Goal: Transaction & Acquisition: Purchase product/service

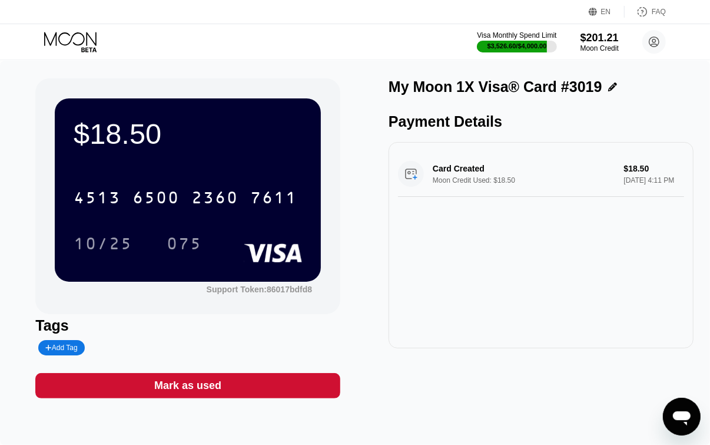
click at [75, 32] on icon at bounding box center [71, 42] width 55 height 21
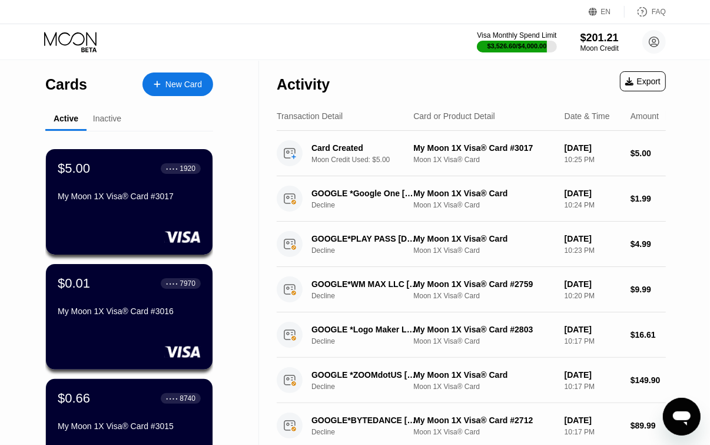
click at [177, 84] on div "New Card" at bounding box center [184, 85] width 37 height 10
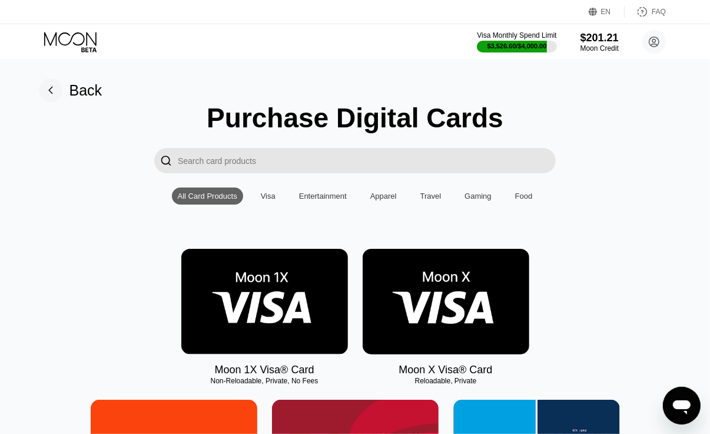
click at [295, 310] on img at bounding box center [264, 301] width 167 height 105
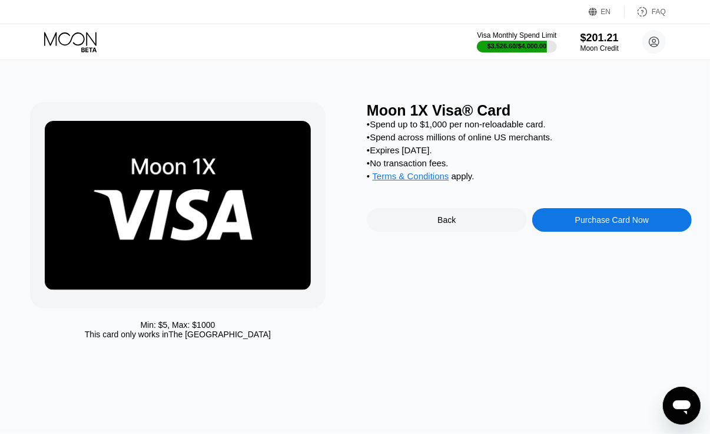
click at [581, 222] on div "Purchase Card Now" at bounding box center [613, 220] width 160 height 24
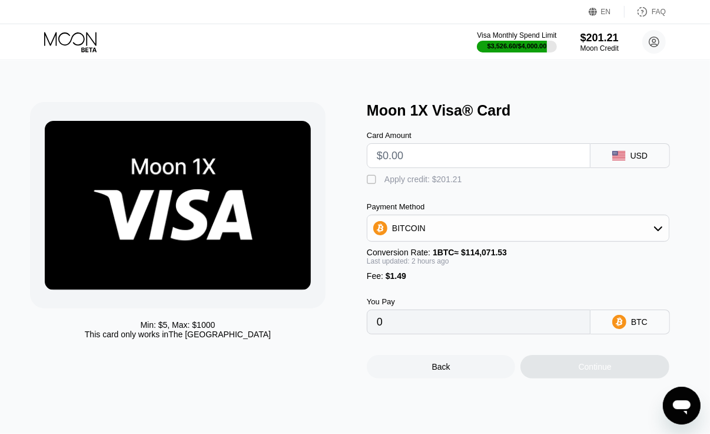
click at [511, 161] on input "text" at bounding box center [479, 156] width 204 height 24
type input "$6"
type input "0.00006559"
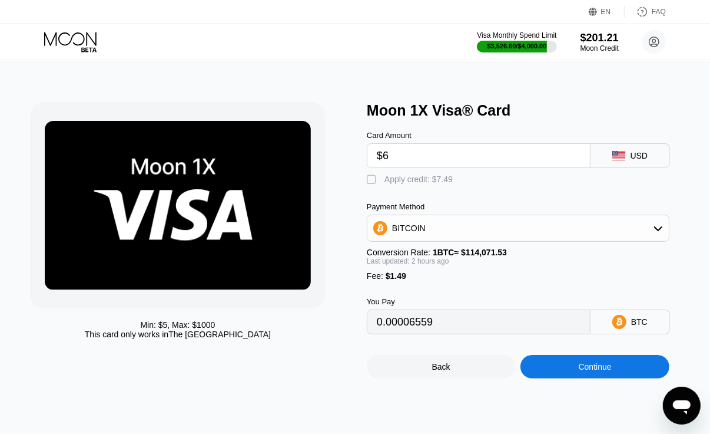
type input "$6"
click at [430, 177] on div " Apply credit: $7.49" at bounding box center [529, 177] width 325 height 18
click at [430, 184] on div "Apply credit: $7.49" at bounding box center [419, 178] width 68 height 9
type input "0"
click at [530, 370] on div "Continue" at bounding box center [595, 367] width 148 height 24
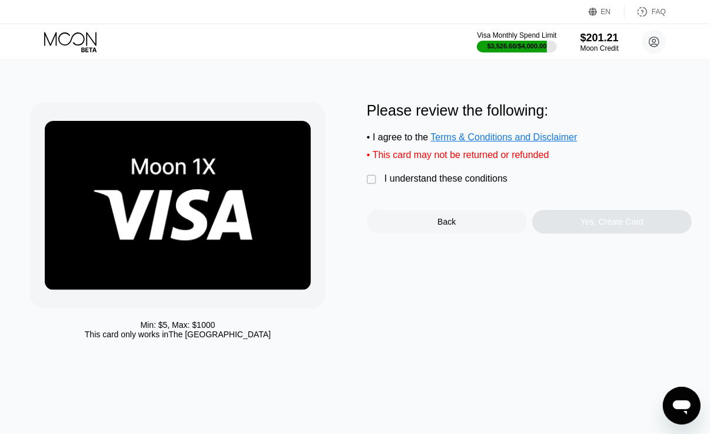
click at [490, 179] on div "Please review the following: • I agree to the Terms & Conditions and Disclaimer…" at bounding box center [529, 167] width 325 height 131
click at [490, 184] on div "I understand these conditions" at bounding box center [446, 178] width 123 height 11
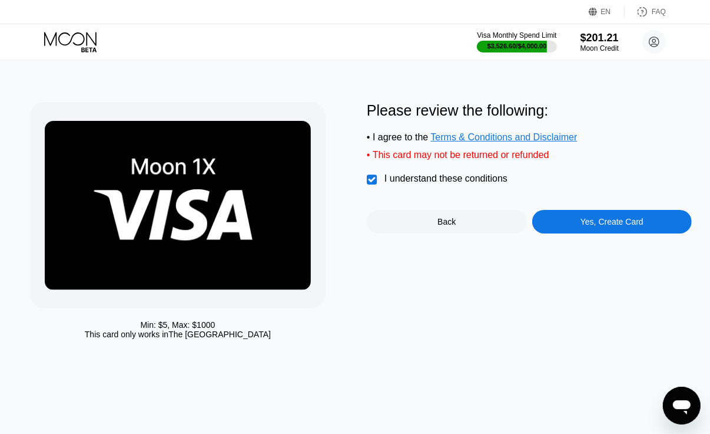
click at [557, 219] on div "Yes, Create Card" at bounding box center [613, 222] width 160 height 24
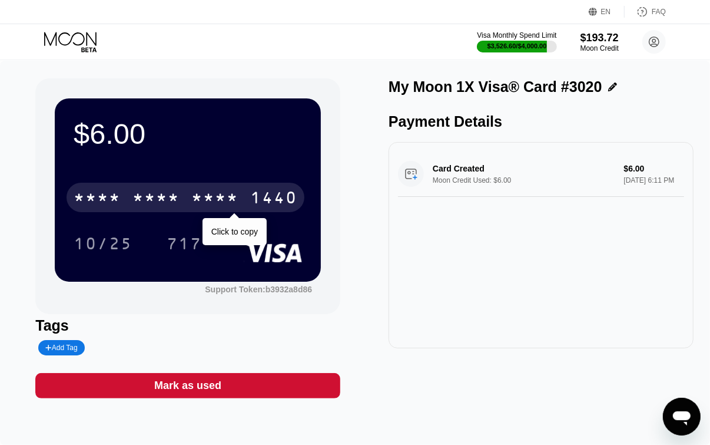
click at [226, 209] on div "* * * *" at bounding box center [214, 199] width 47 height 19
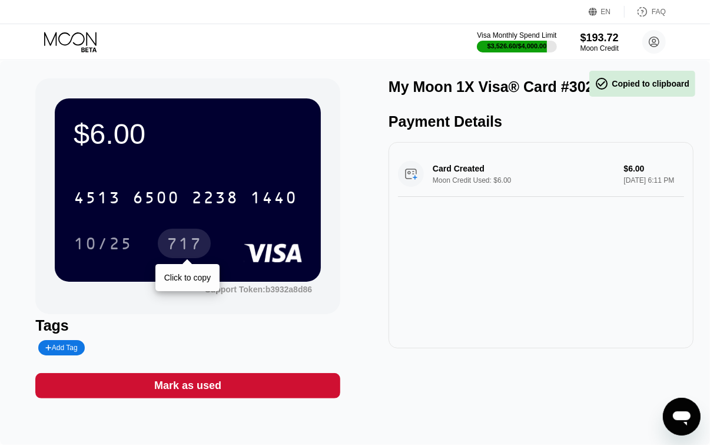
drag, startPoint x: 192, startPoint y: 245, endPoint x: 393, endPoint y: 298, distance: 207.6
click at [192, 245] on div "717" at bounding box center [184, 245] width 35 height 19
